Goal: Information Seeking & Learning: Compare options

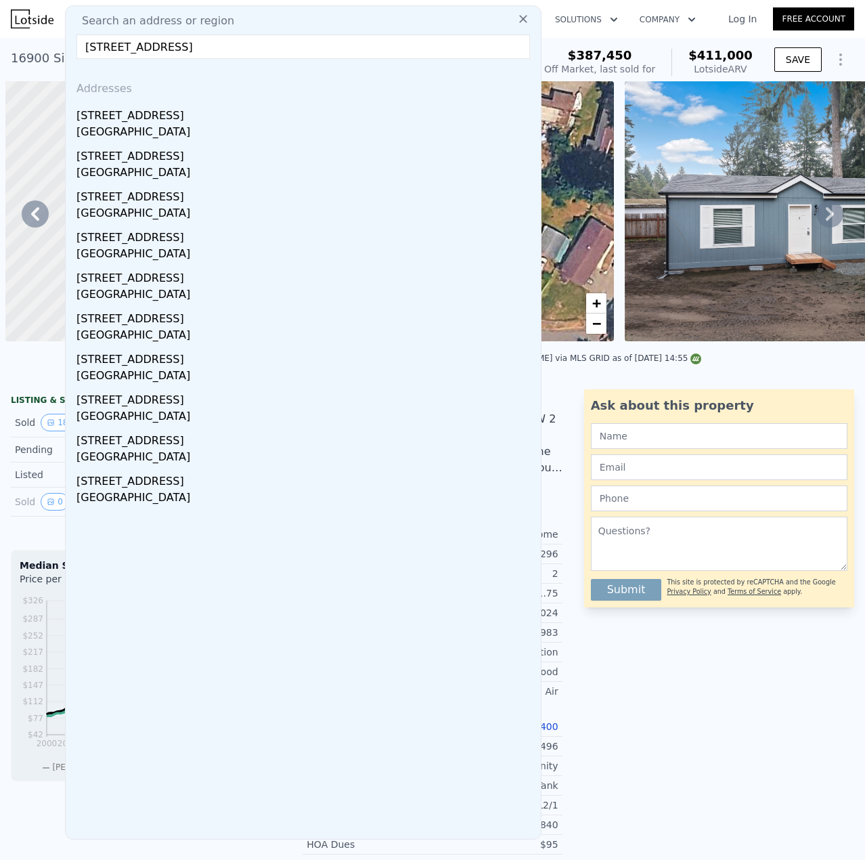
click at [322, 49] on input "[STREET_ADDRESS]" at bounding box center [303, 47] width 454 height 24
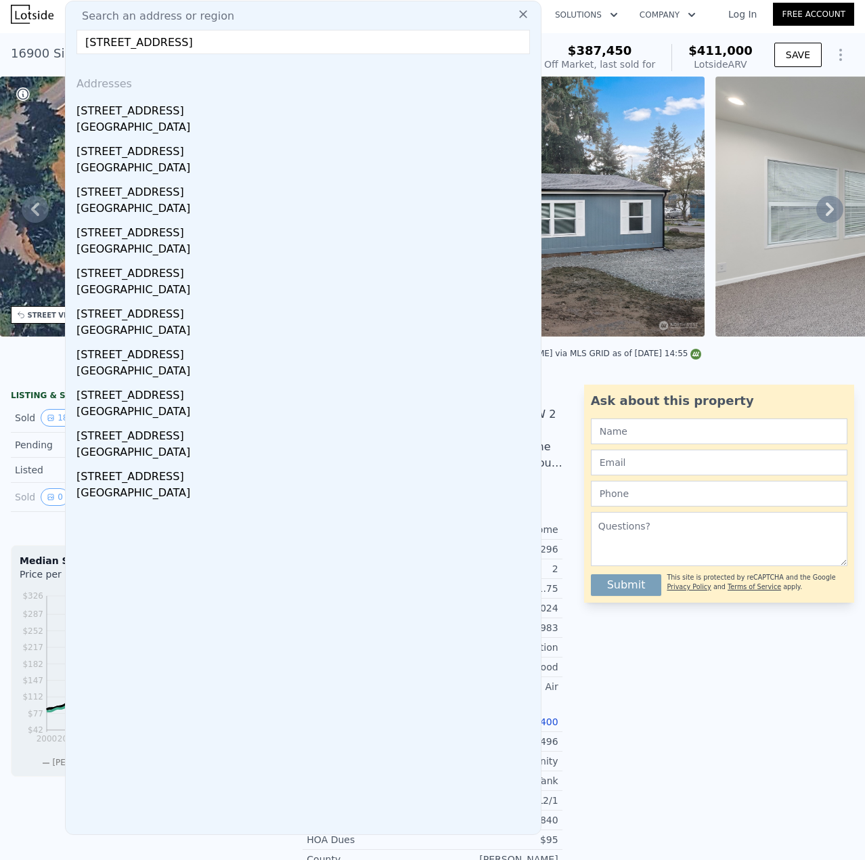
click at [322, 49] on input "[STREET_ADDRESS]" at bounding box center [303, 42] width 454 height 24
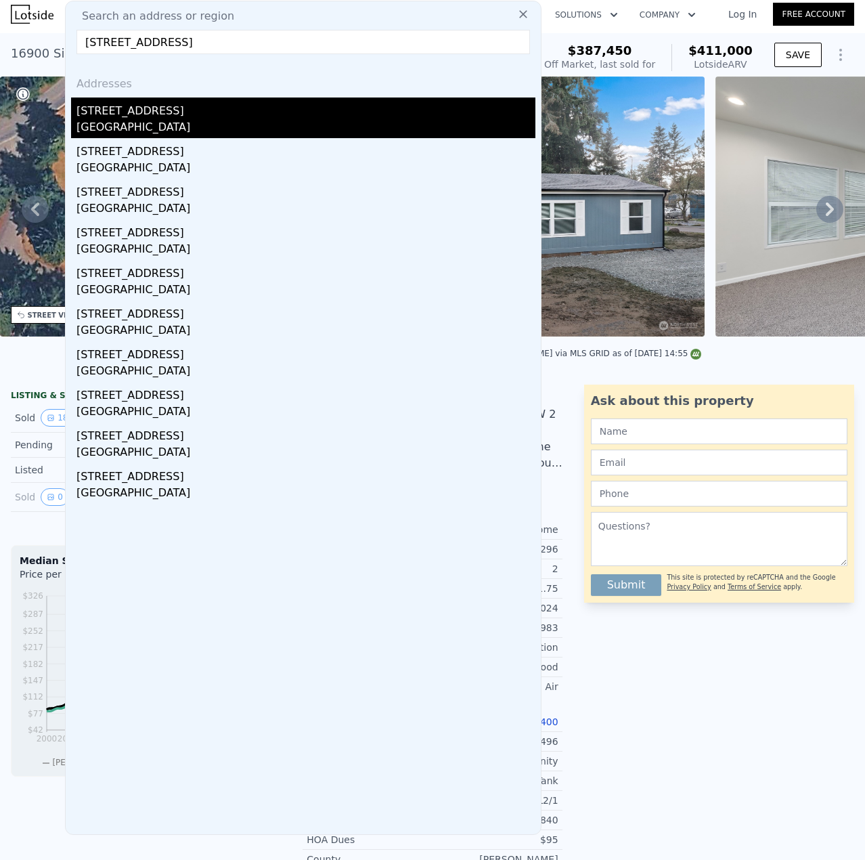
type input "[STREET_ADDRESS]"
click at [110, 107] on div "[STREET_ADDRESS]" at bounding box center [305, 108] width 459 height 22
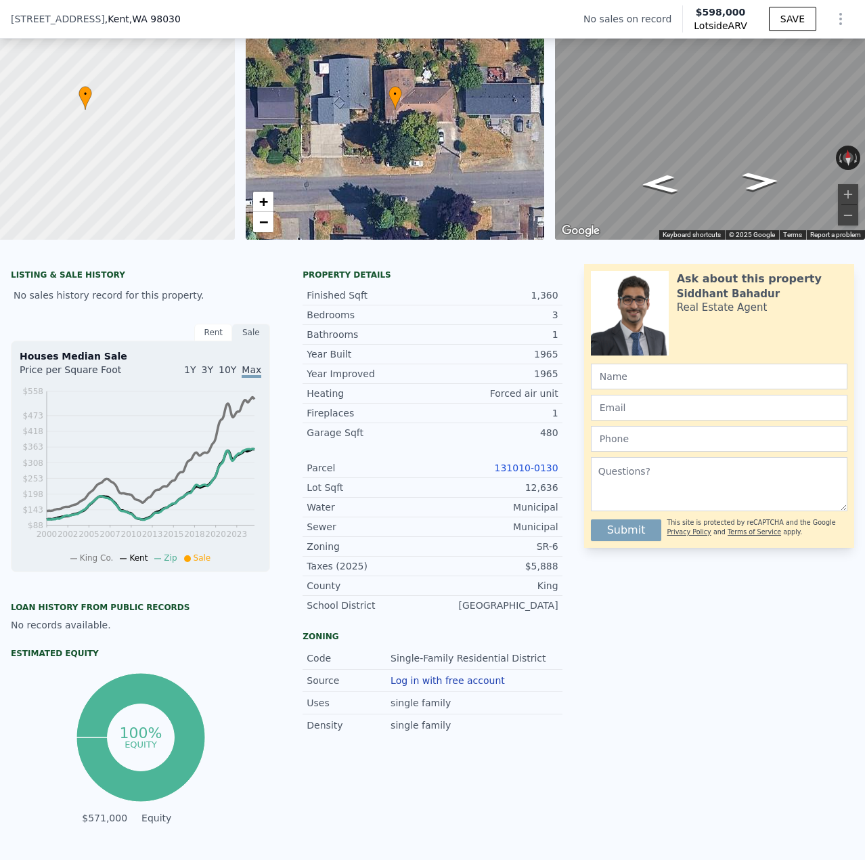
scroll to position [406, 0]
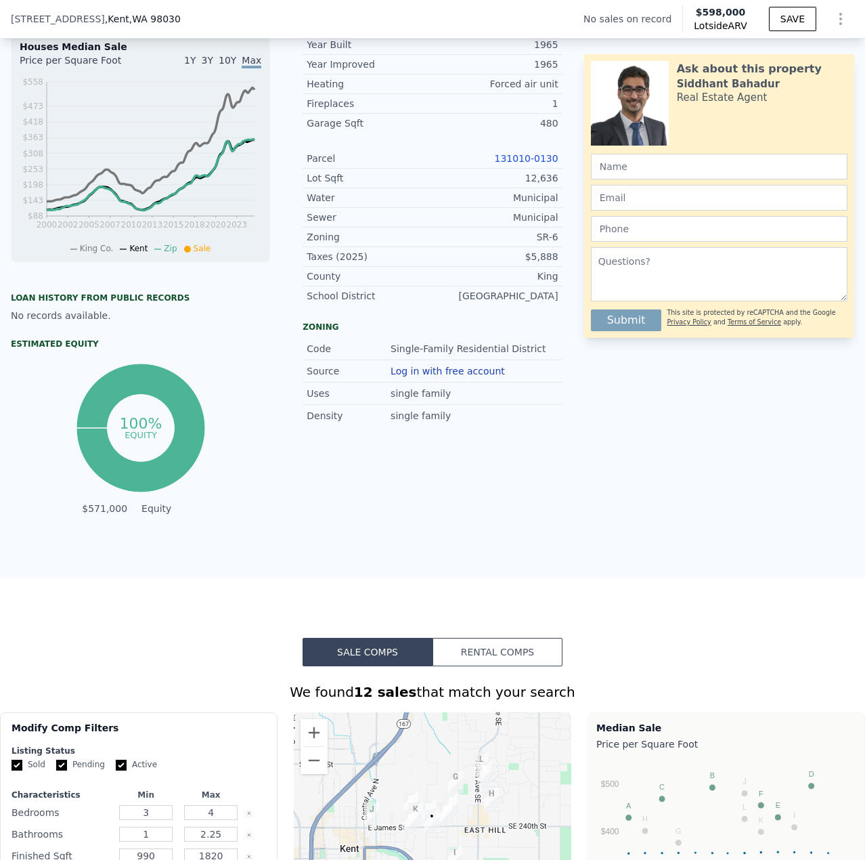
click at [520, 164] on link "131010-0130" at bounding box center [527, 158] width 64 height 11
click at [545, 164] on link "131010-0130" at bounding box center [527, 158] width 64 height 11
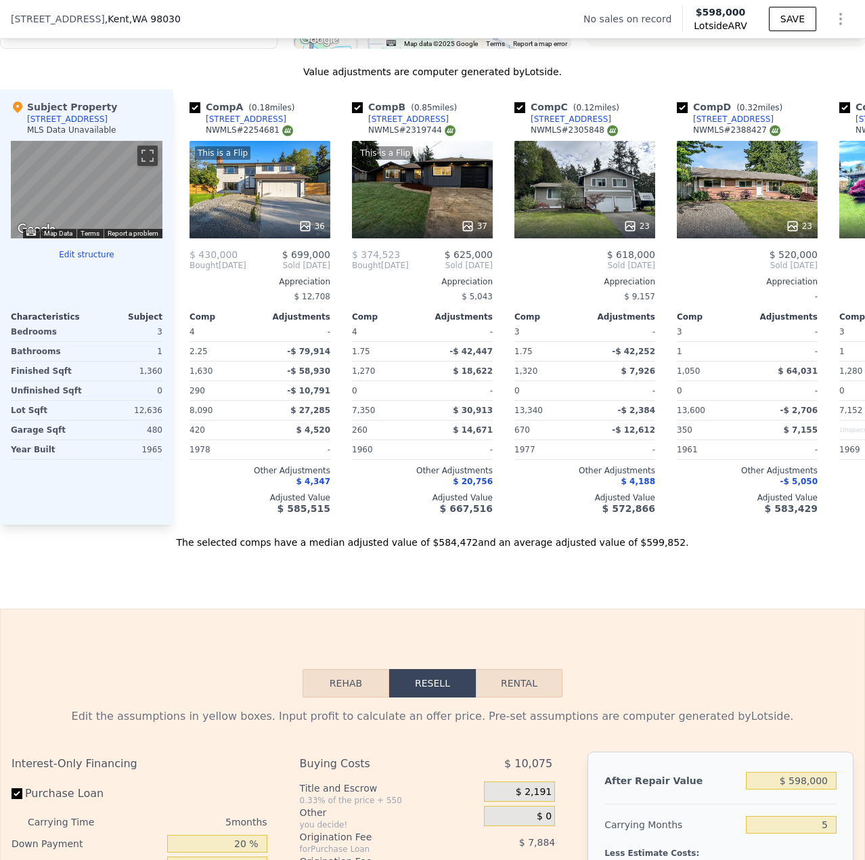
scroll to position [948, 0]
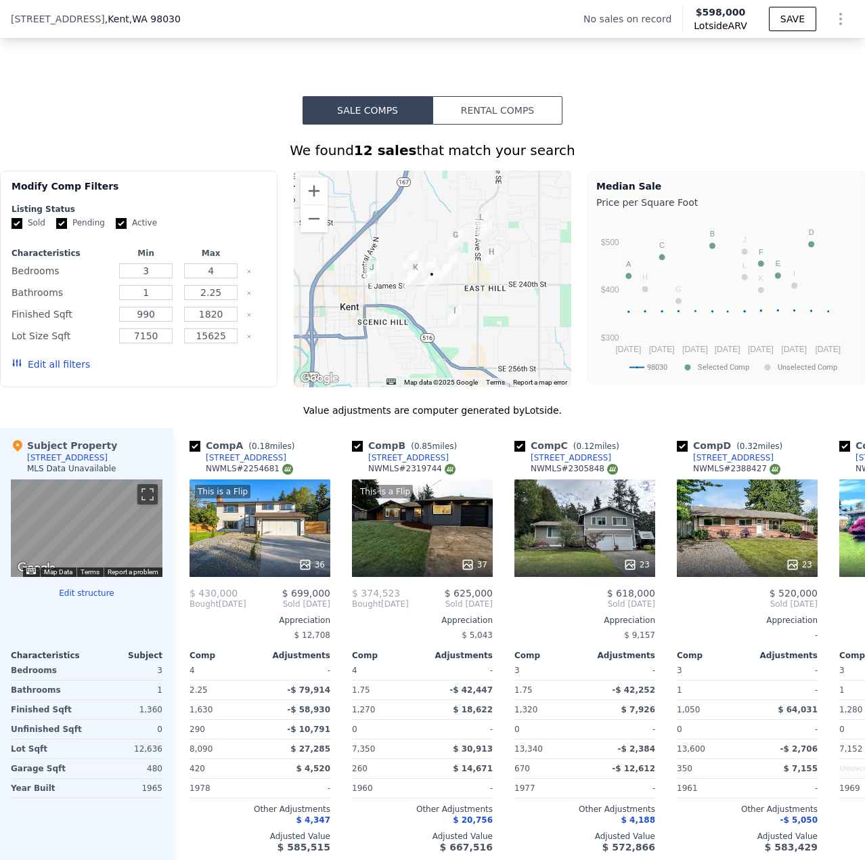
click at [86, 598] on button "Edit structure" at bounding box center [87, 593] width 152 height 11
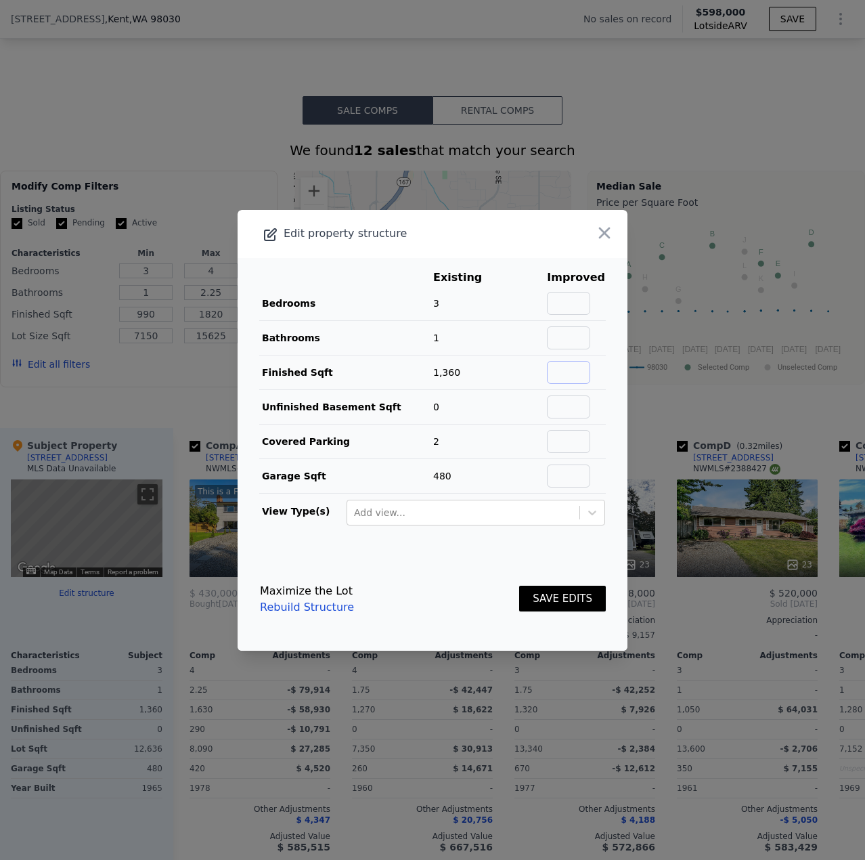
click at [565, 369] on input "text" at bounding box center [568, 372] width 43 height 23
type input "2300"
click at [554, 300] on input "text" at bounding box center [568, 303] width 43 height 23
click at [554, 597] on button "SAVE EDITS" at bounding box center [562, 599] width 87 height 26
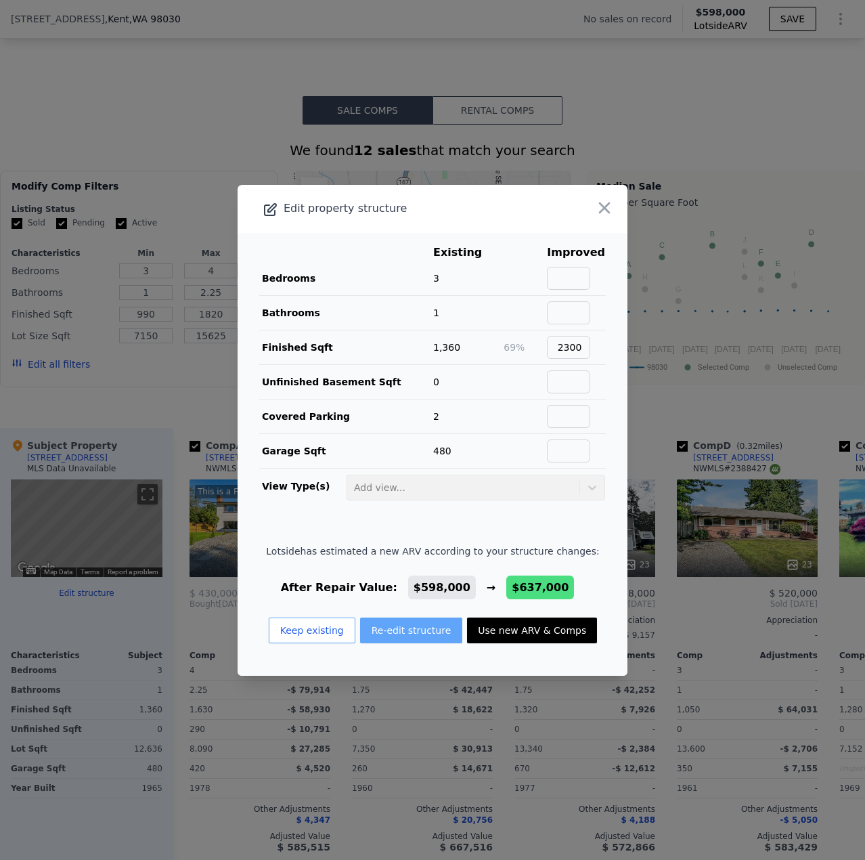
click at [393, 624] on button "Re-edit structure" at bounding box center [411, 630] width 103 height 26
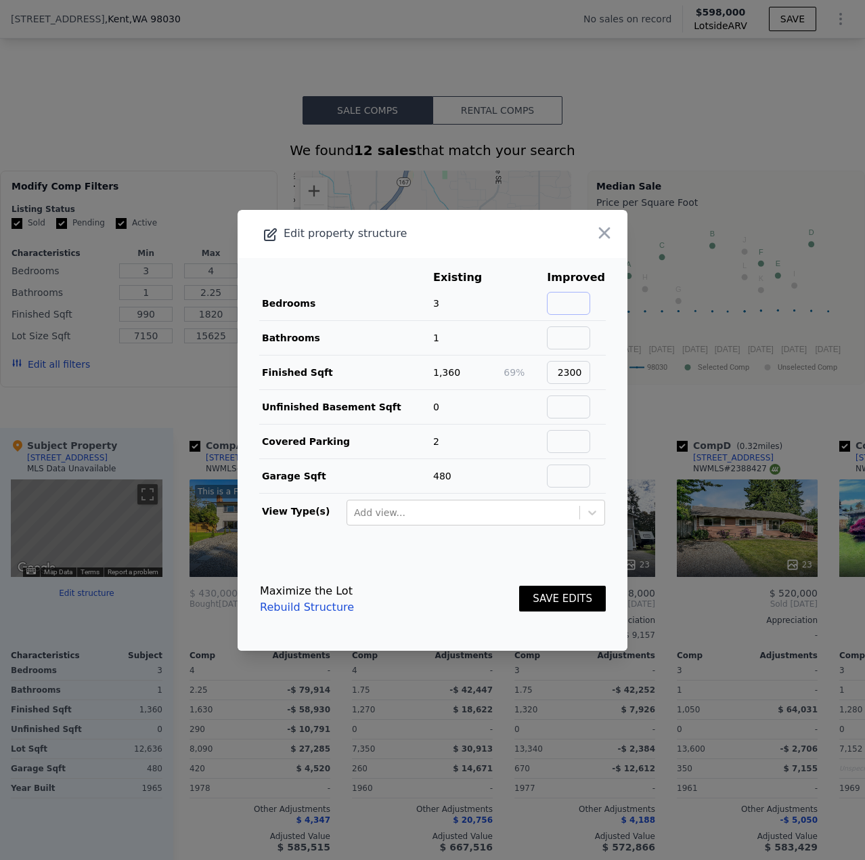
click at [578, 296] on input "text" at bounding box center [568, 303] width 43 height 23
type input "4"
click at [571, 322] on td at bounding box center [576, 337] width 60 height 35
click at [564, 336] on input "text" at bounding box center [568, 337] width 43 height 23
type input "2"
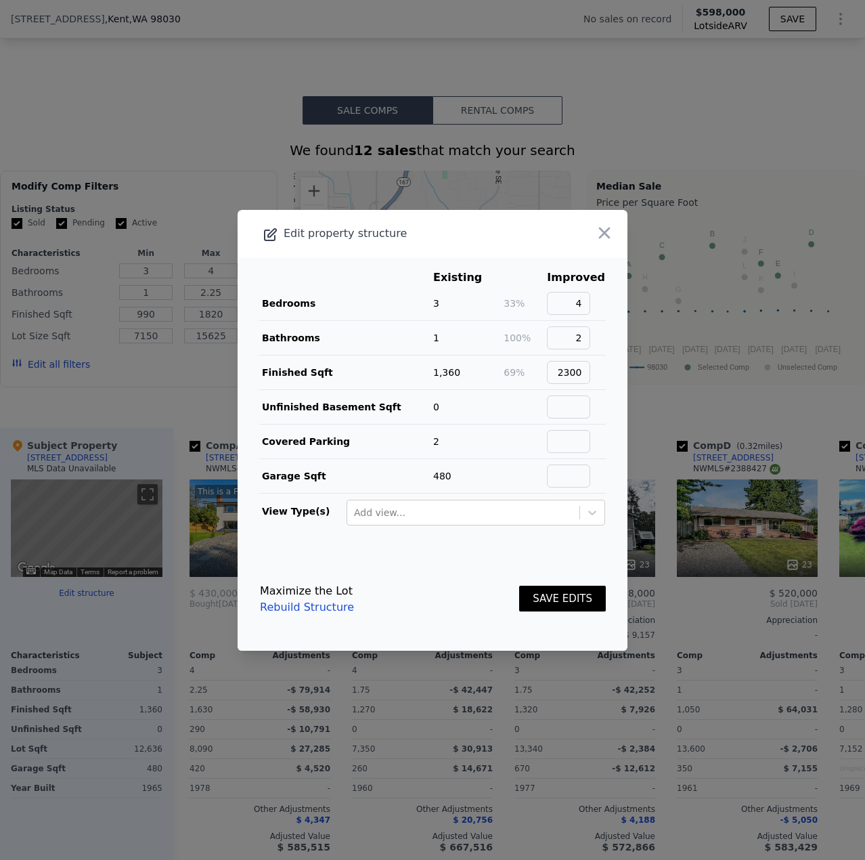
click at [542, 597] on button "SAVE EDITS" at bounding box center [562, 599] width 87 height 26
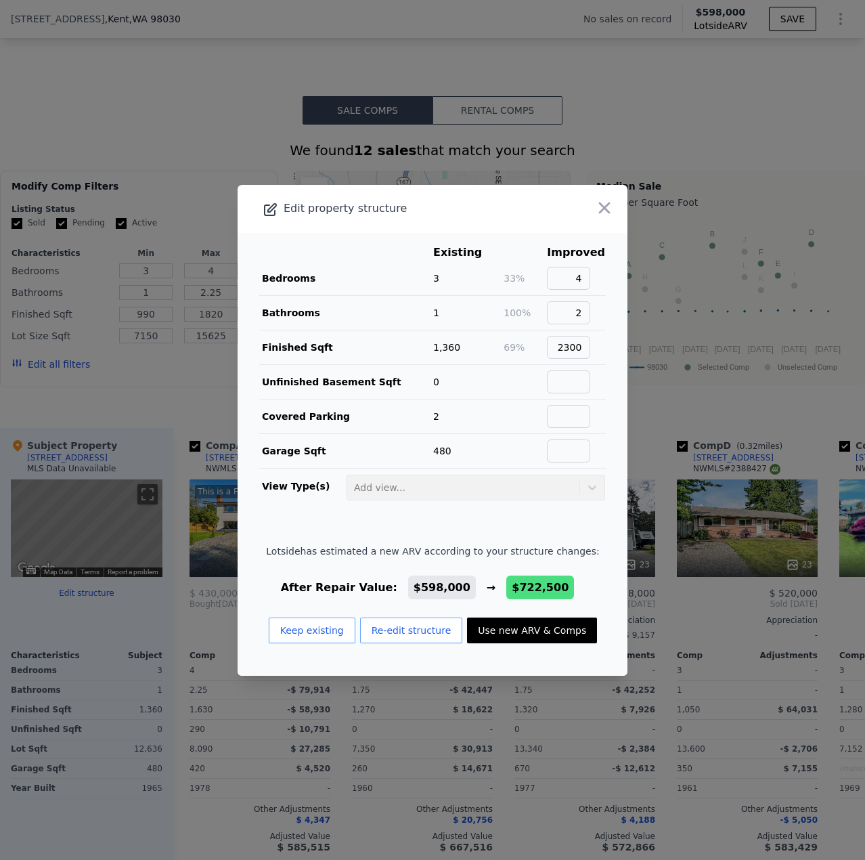
click at [528, 634] on button "Use new ARV & Comps" at bounding box center [532, 630] width 130 height 26
type input "1.75"
type input "3"
type input "1860"
type input "2590"
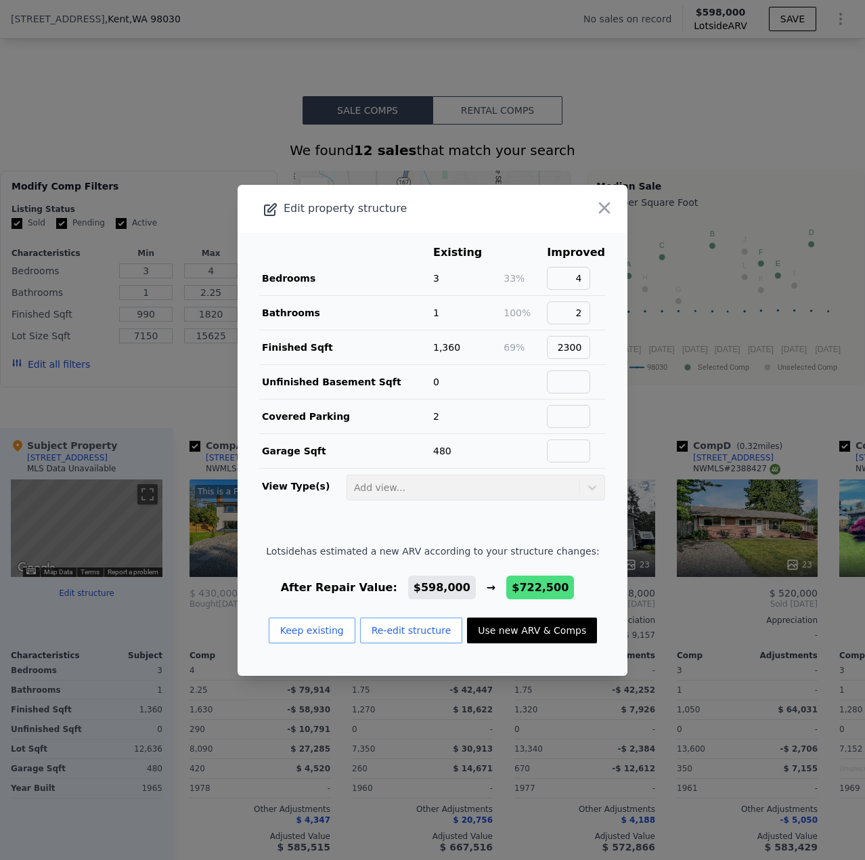
type input "7213"
type input "18480"
type input "$ 722,500"
type input "$ 145,437"
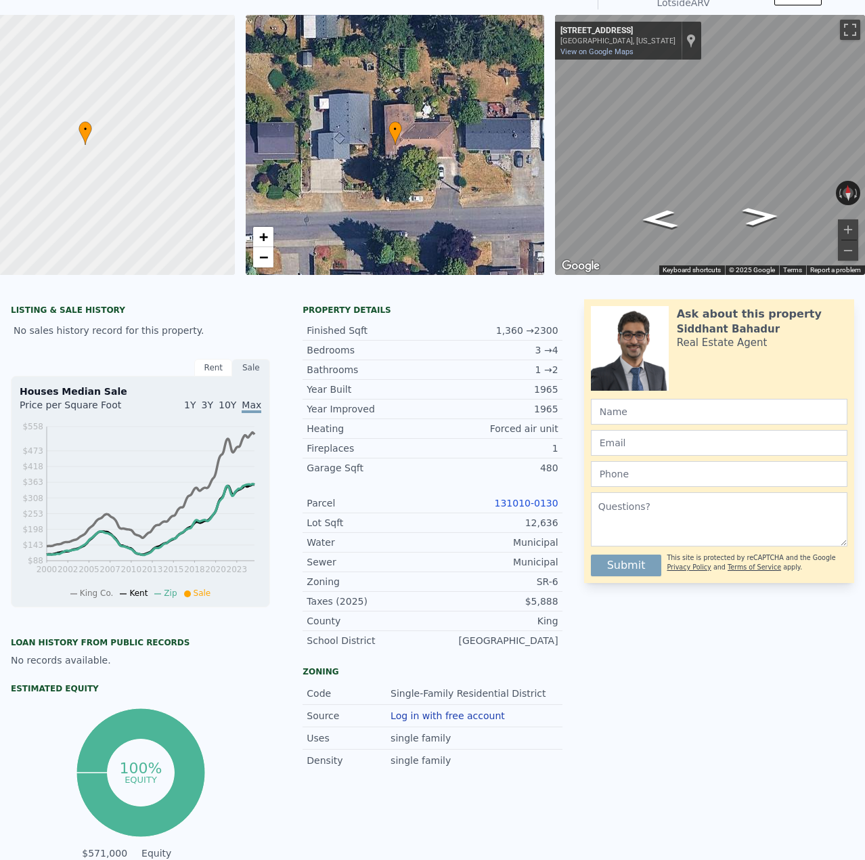
scroll to position [0, 0]
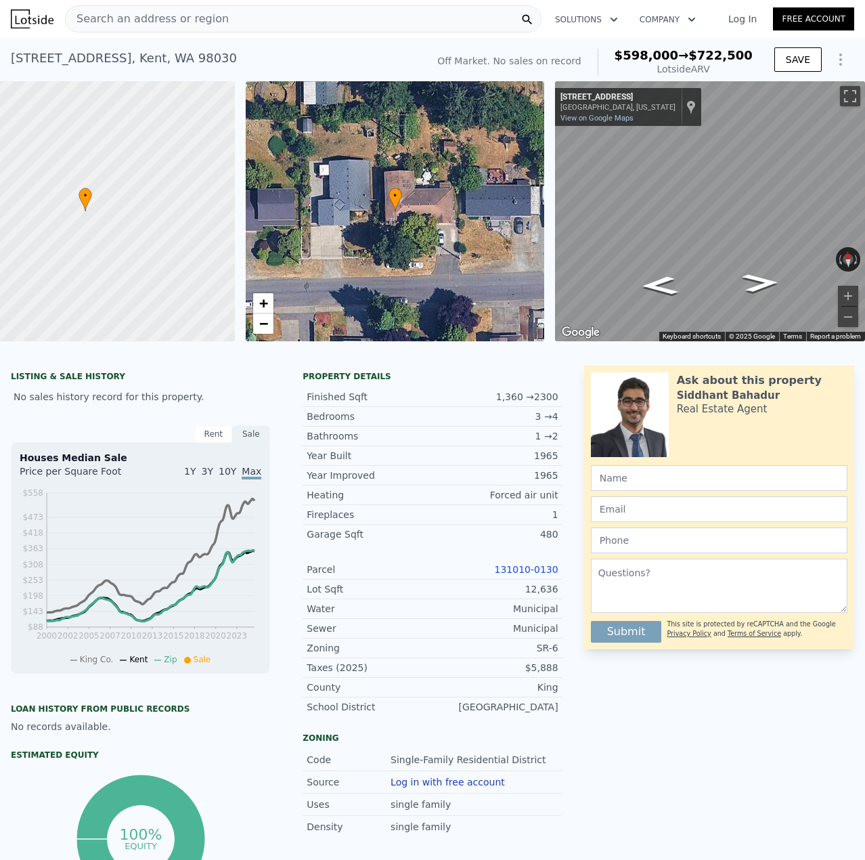
type input "2"
type input "3"
type input "1.75"
type input "1286"
type input "1296"
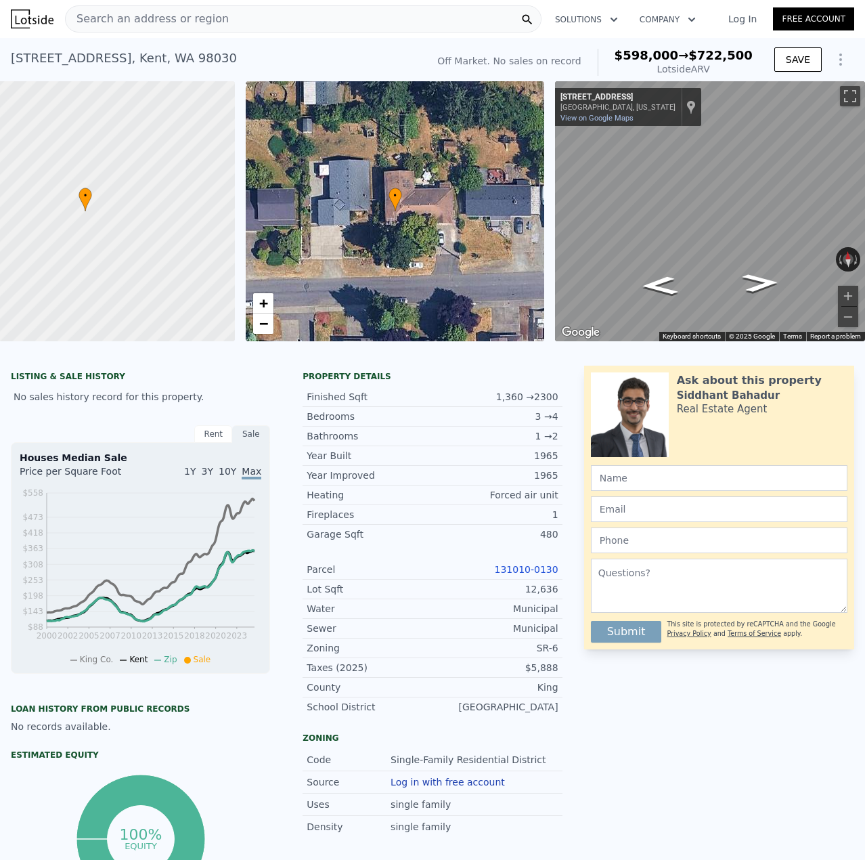
type input "11240"
type input "16609"
type input "$ 411,000"
type input "4"
type input "-$ 26,582"
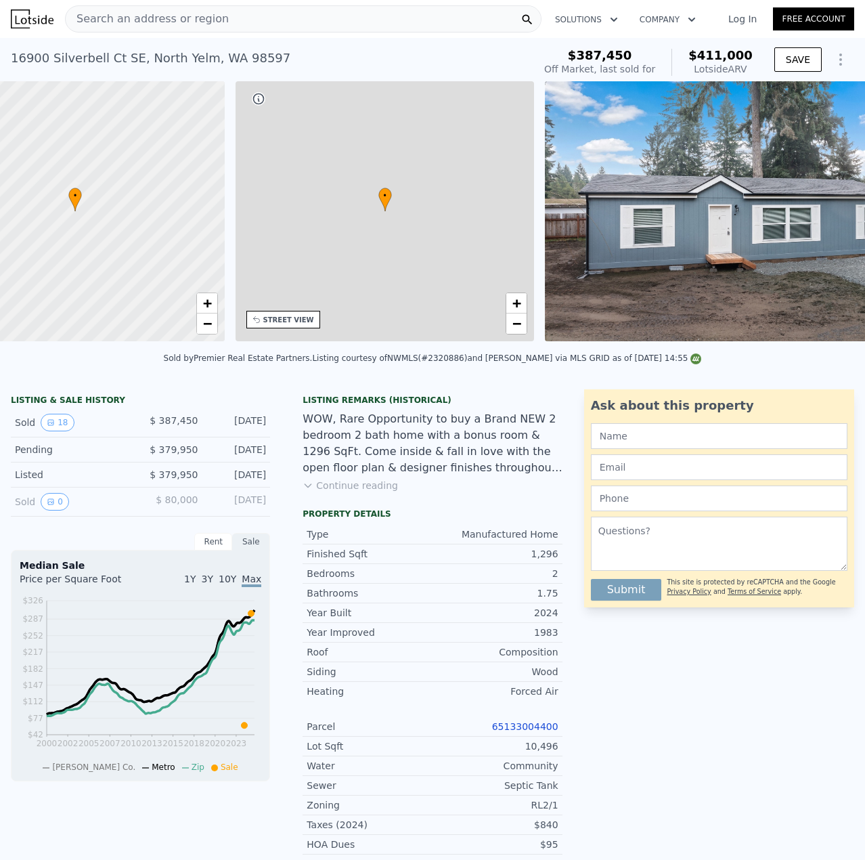
scroll to position [0, 315]
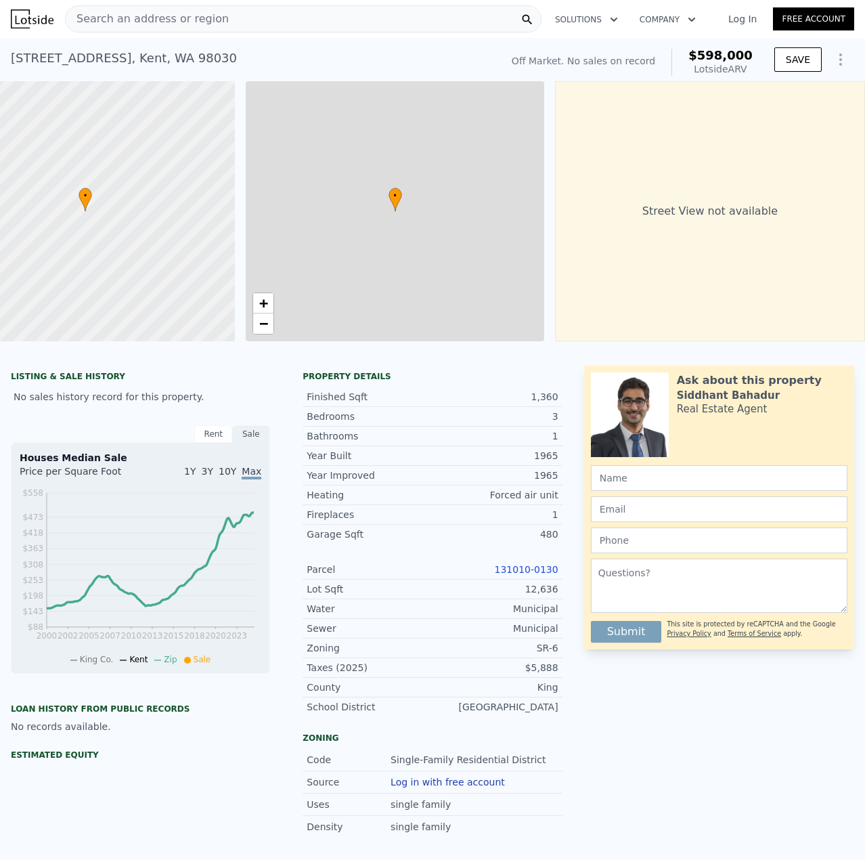
type input "3"
type input "4"
type input "1"
type input "2.25"
type input "990"
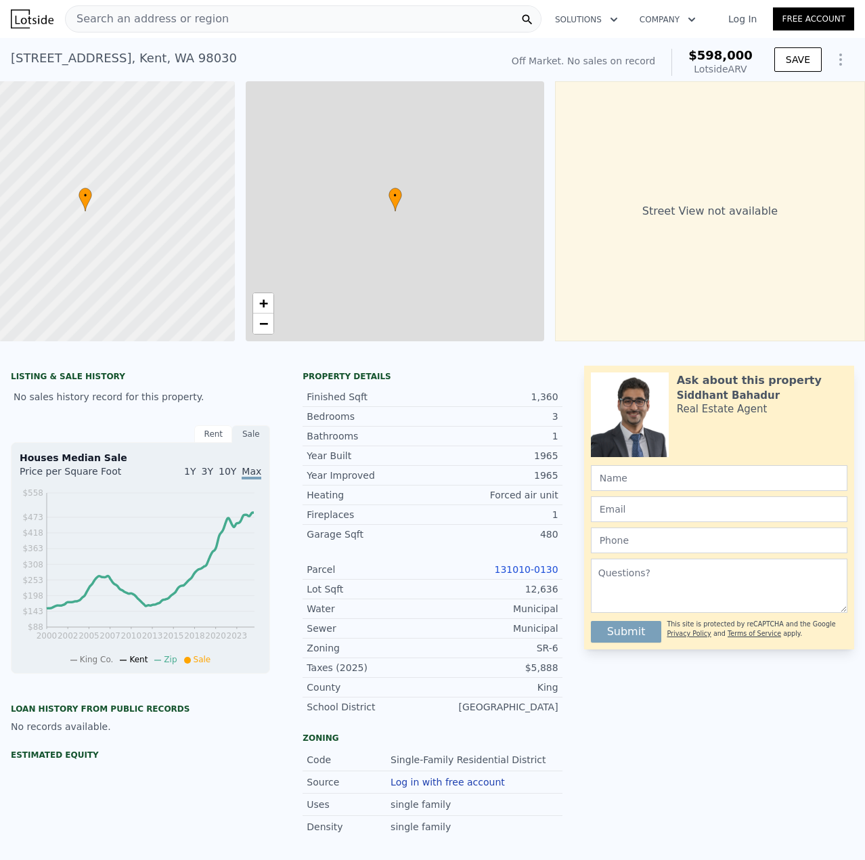
type input "1820"
type input "7150"
type input "15625"
type input "$ 598,000"
type input "5"
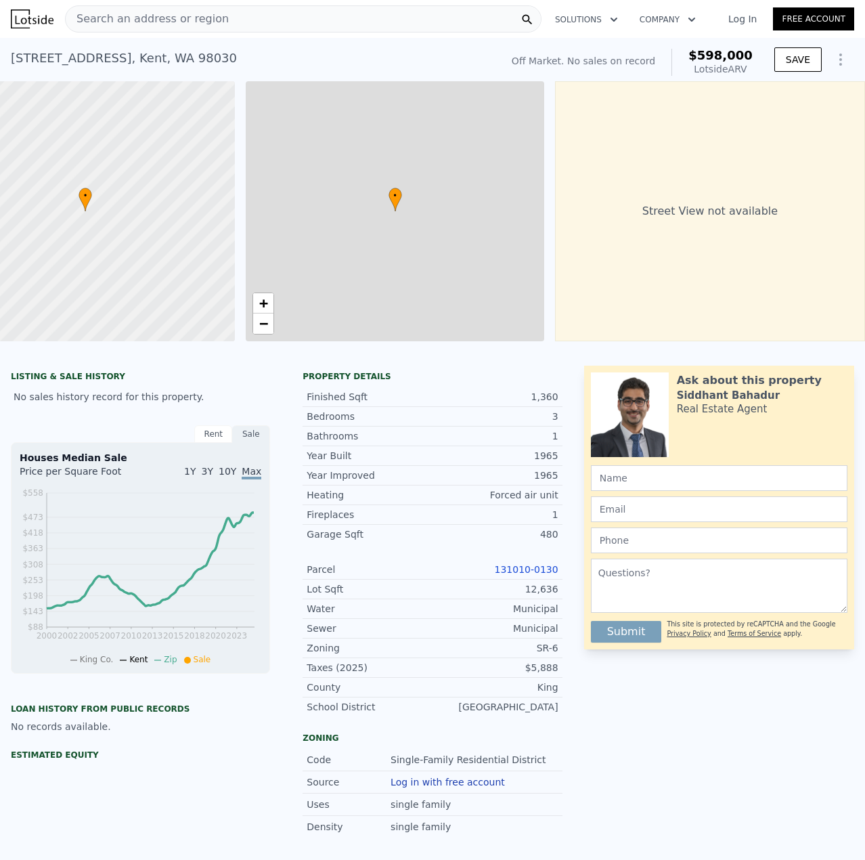
type input "$ 30,002"
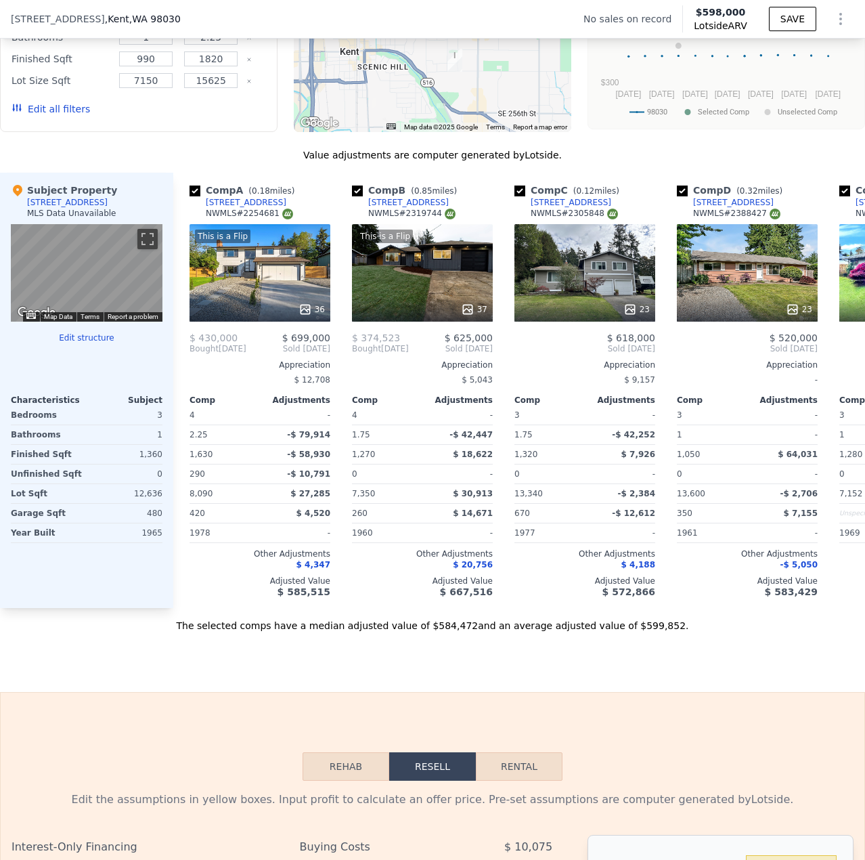
scroll to position [1214, 0]
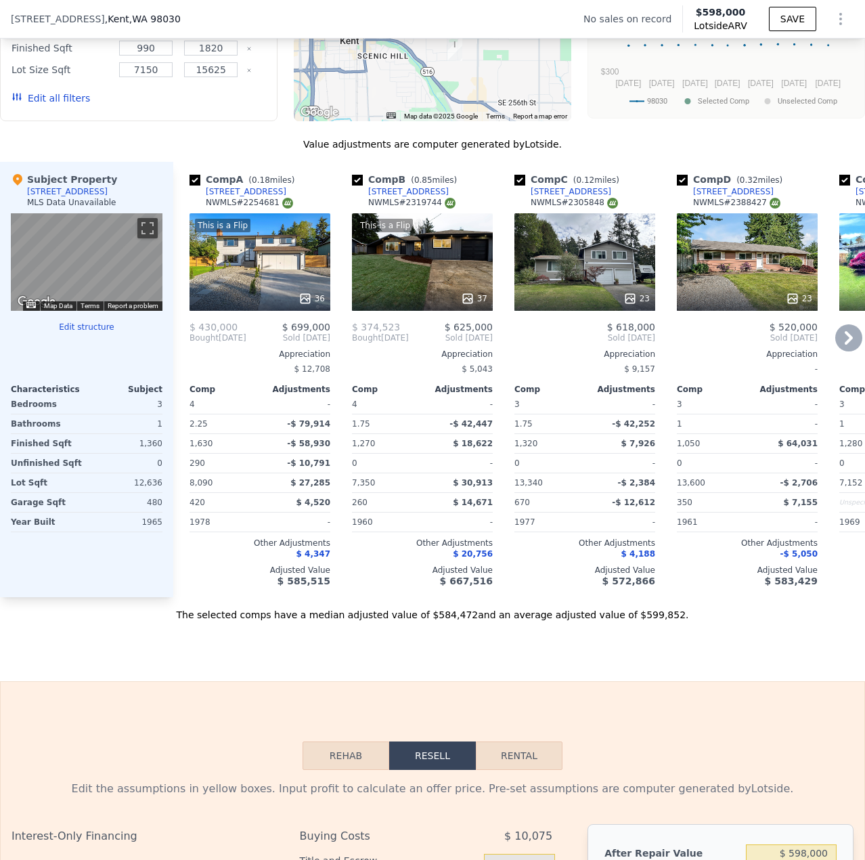
click at [280, 597] on div "Comp A ( 0.18 miles) [STREET_ADDRESS] This is a Flip 36 $ 430,000 $ 699,000 Bou…" at bounding box center [260, 379] width 152 height 435
copy span "$"
click at [175, 644] on div "Sale Comps Rental Comps We found 12 sales that match your search Filters Map Pr…" at bounding box center [432, 226] width 865 height 910
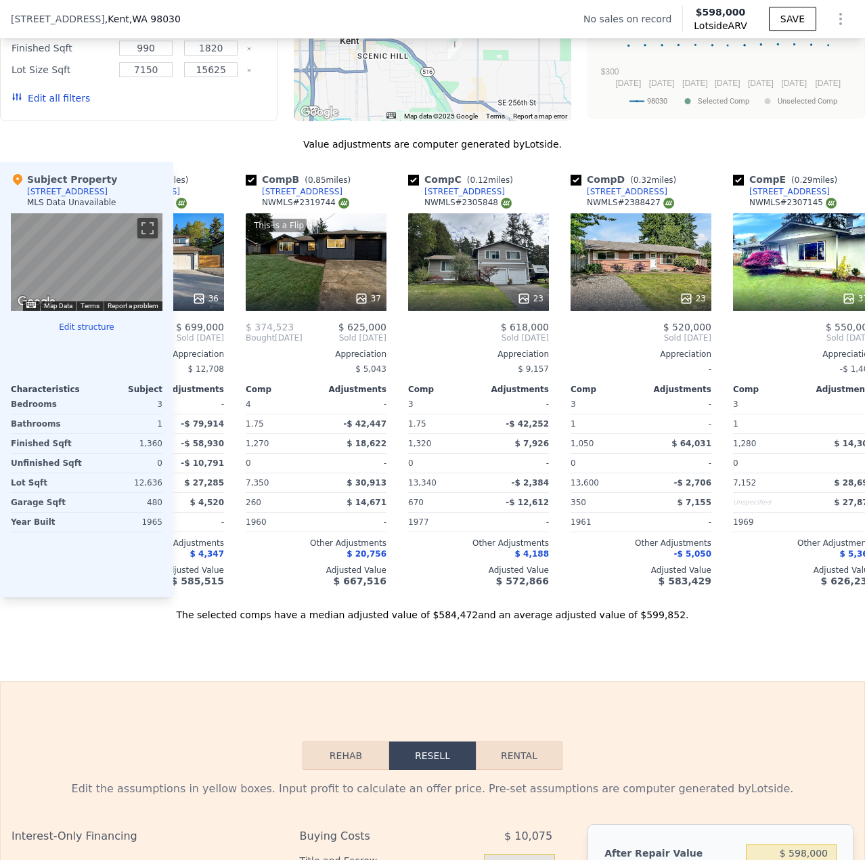
scroll to position [0, 108]
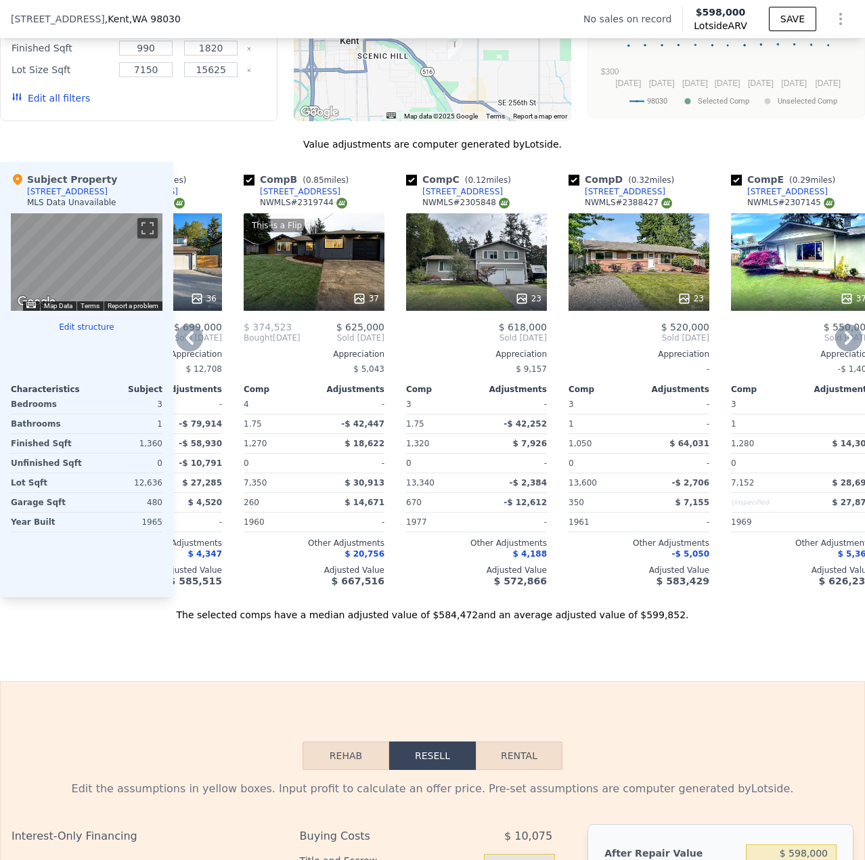
click at [541, 289] on div "23" at bounding box center [476, 261] width 141 height 97
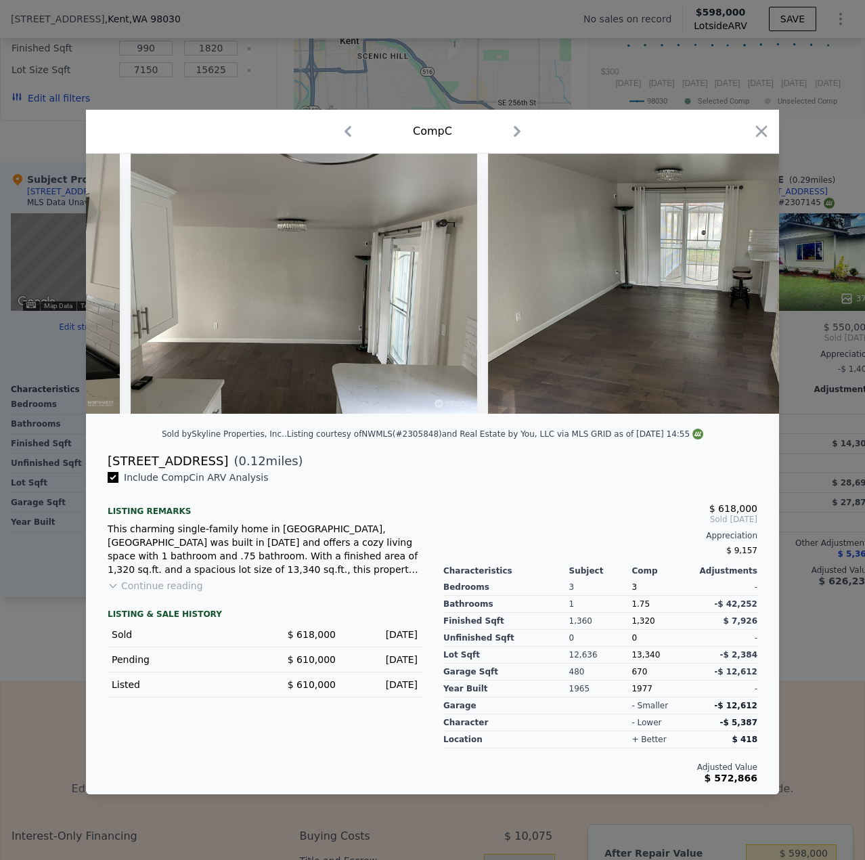
scroll to position [0, 2866]
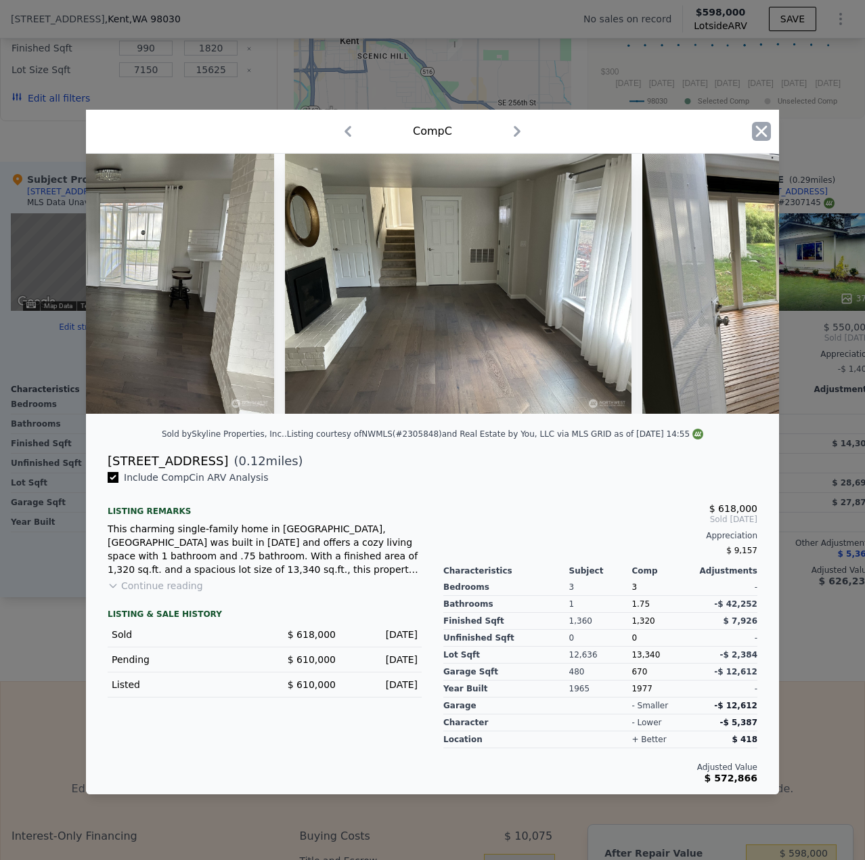
click at [764, 128] on icon "button" at bounding box center [762, 132] width 12 height 12
